Goal: Information Seeking & Learning: Learn about a topic

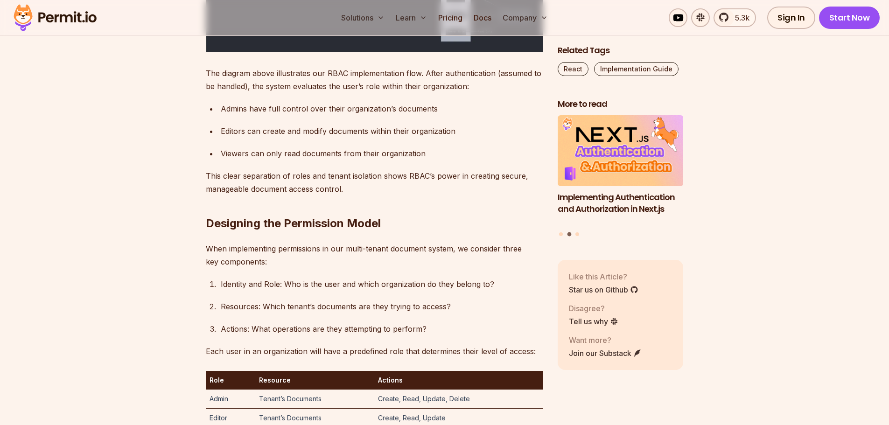
scroll to position [2007, 0]
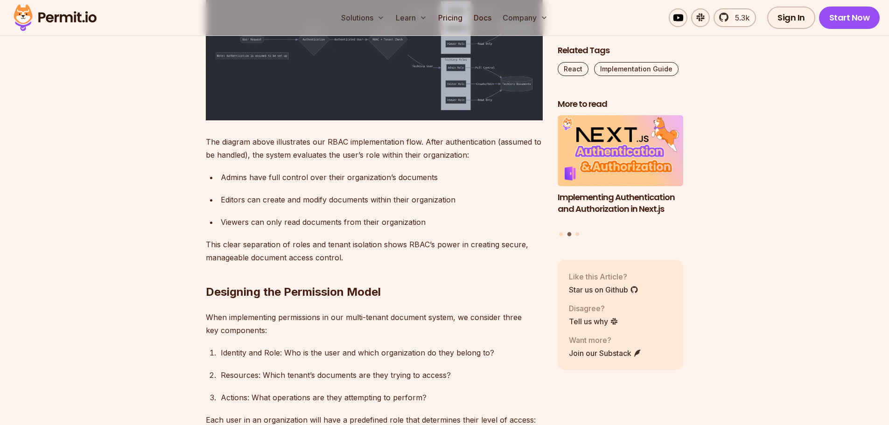
click at [441, 120] on img at bounding box center [374, 56] width 337 height 130
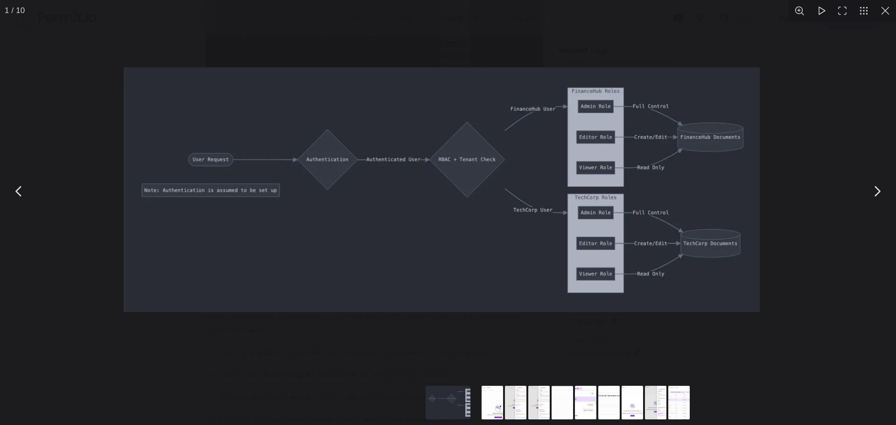
click at [429, 189] on img "You can close this modal content with the ESC key" at bounding box center [442, 189] width 636 height 245
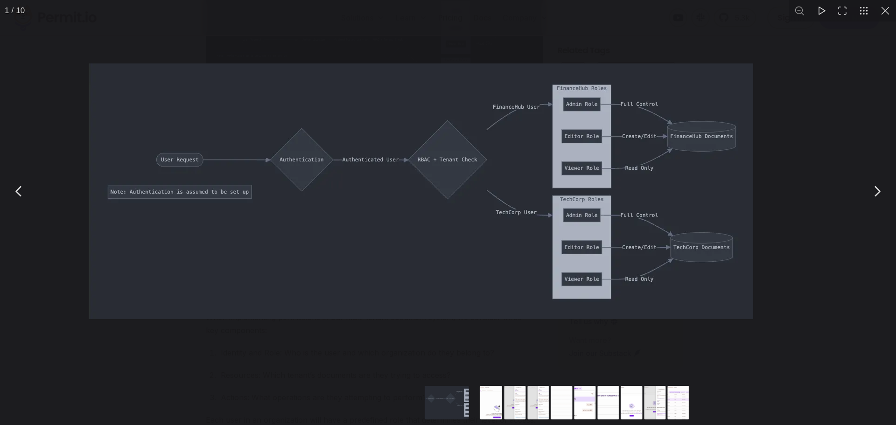
drag, startPoint x: 429, startPoint y: 189, endPoint x: 395, endPoint y: 200, distance: 35.1
click at [395, 200] on img "You can close this modal content with the ESC key" at bounding box center [421, 191] width 664 height 256
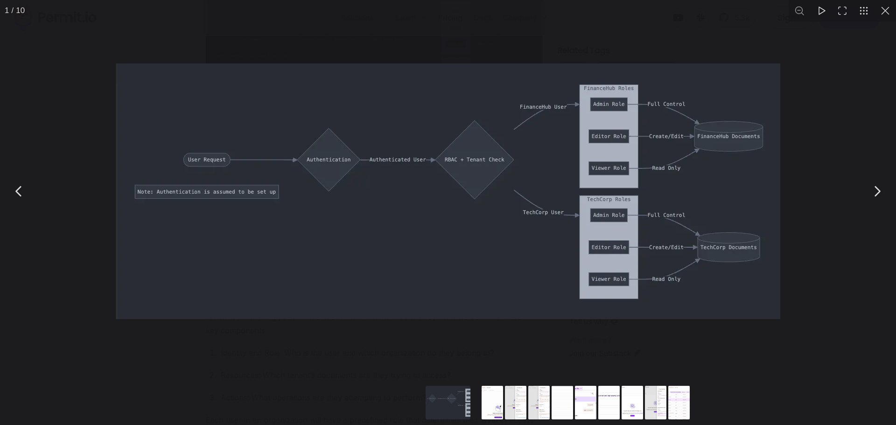
click at [786, 356] on div "You can close this modal content with the ESC key" at bounding box center [448, 191] width 896 height 382
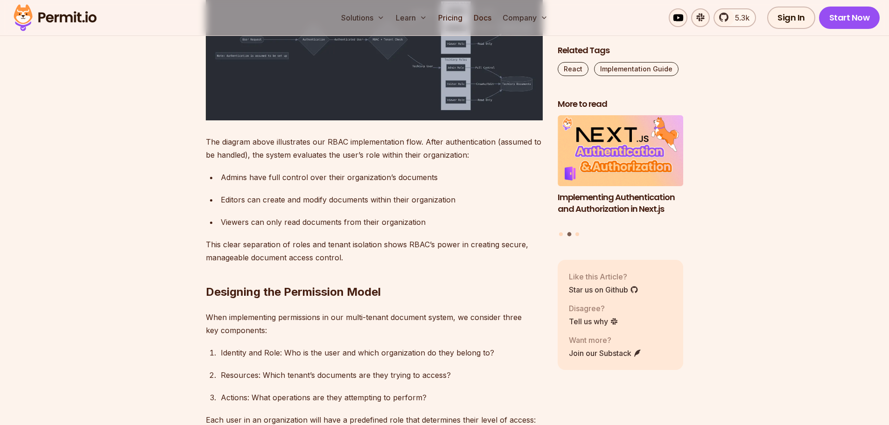
click at [392, 120] on img at bounding box center [374, 56] width 337 height 130
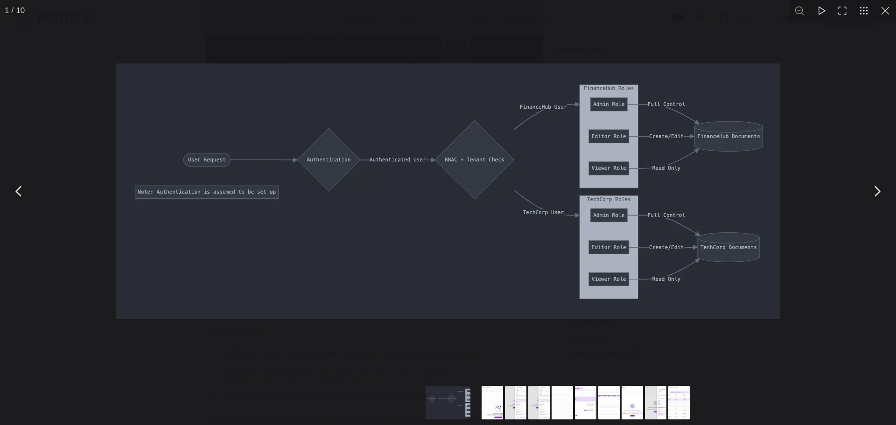
click at [760, 358] on div "You can close this modal content with the ESC key" at bounding box center [448, 191] width 896 height 382
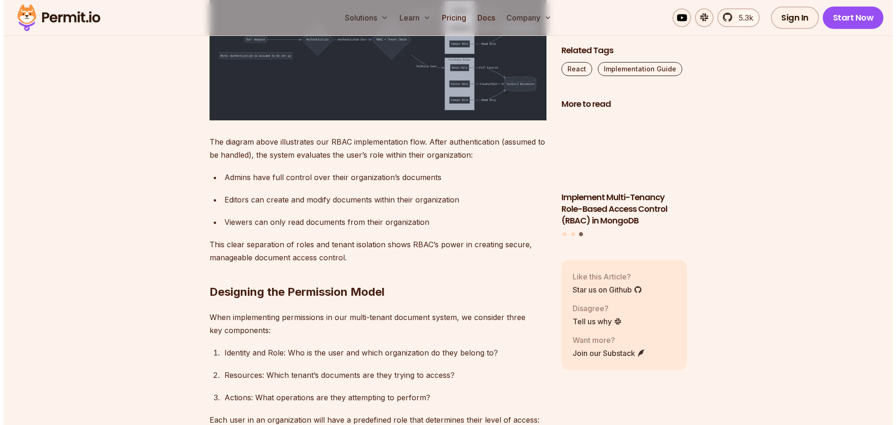
scroll to position [1820, 0]
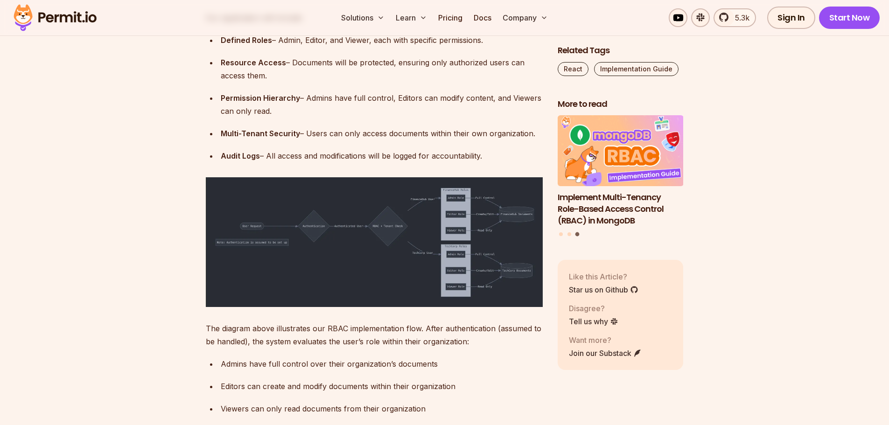
click at [360, 307] on img at bounding box center [374, 242] width 337 height 130
